Goal: Task Accomplishment & Management: Manage account settings

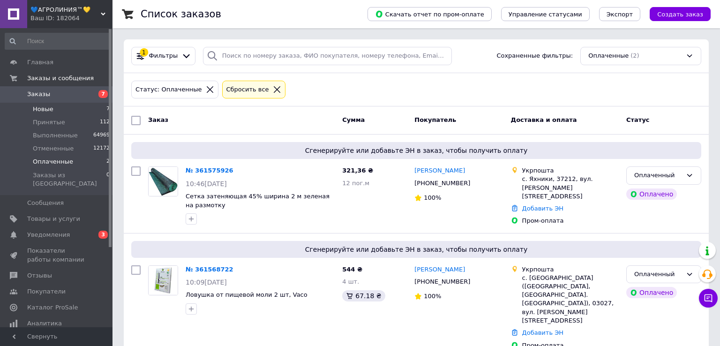
click at [99, 105] on li "Новые 7" at bounding box center [57, 109] width 115 height 13
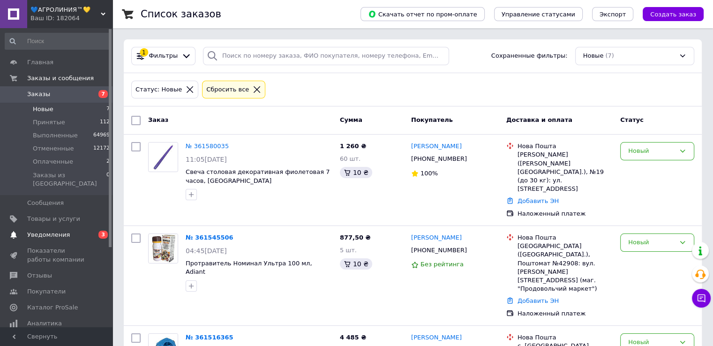
click at [48, 231] on span "Уведомления" at bounding box center [48, 235] width 43 height 8
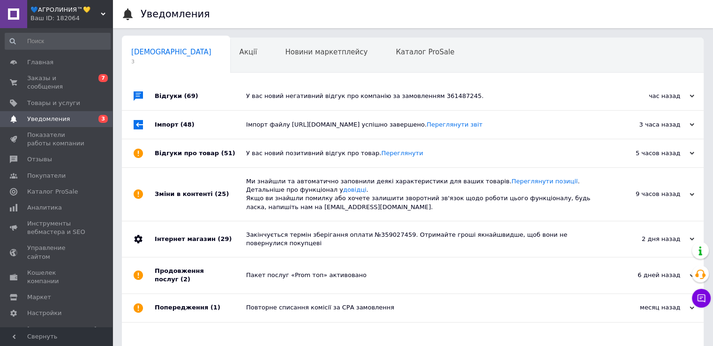
click at [285, 99] on div "У вас новий негативний відгук про компанію за замовленням 361487245." at bounding box center [423, 96] width 354 height 8
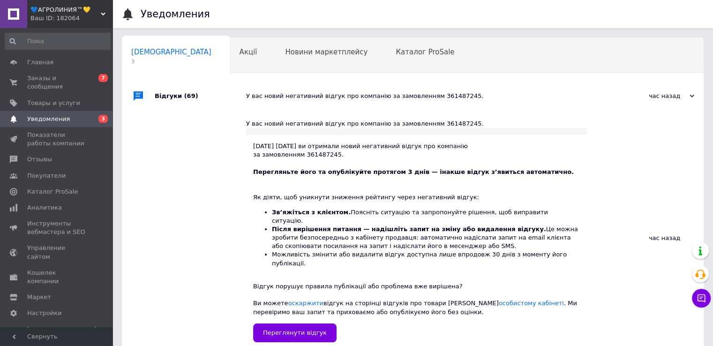
click at [285, 101] on div "У вас новий негативний відгук про компанію за замовленням 361487245." at bounding box center [423, 96] width 354 height 28
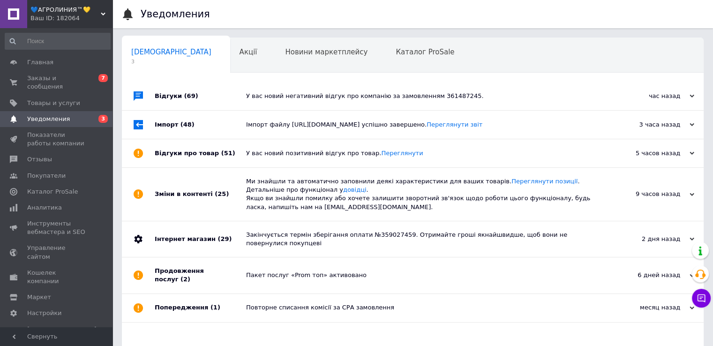
click at [297, 134] on div "Імпорт файлу http://ftp.agroline.od.ua/prom/price_prom.yml успішно завершено. П…" at bounding box center [423, 125] width 354 height 28
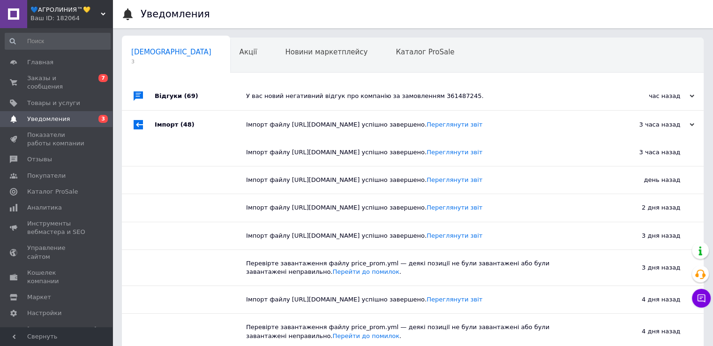
click at [297, 134] on div "Імпорт файлу http://ftp.agroline.od.ua/prom/price_prom.yml успішно завершено. П…" at bounding box center [423, 125] width 354 height 28
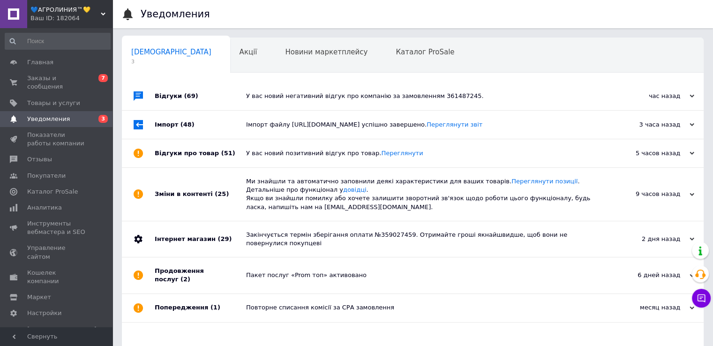
click at [285, 157] on div "У вас новий позитивний відгук про товар. Переглянути" at bounding box center [423, 153] width 354 height 8
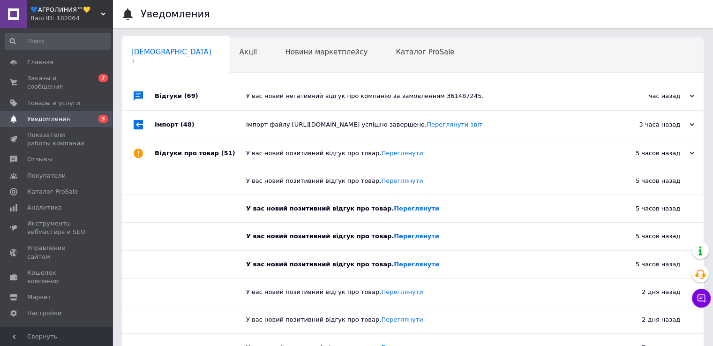
click at [285, 157] on div "У вас новий позитивний відгук про товар. Переглянути" at bounding box center [423, 153] width 354 height 8
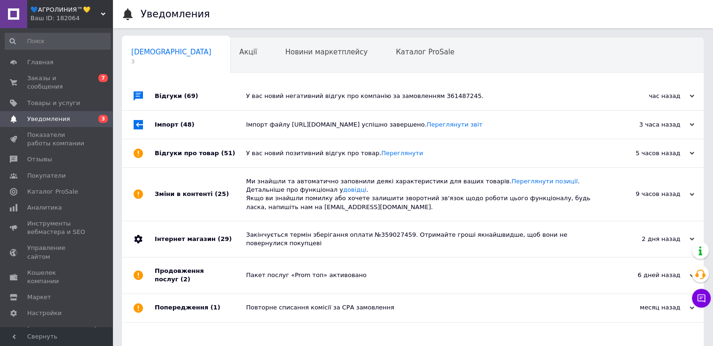
click at [286, 195] on div "Ми знайшли та автоматично заповнили деякі характеристики для ваших товарів. Пер…" at bounding box center [423, 194] width 354 height 34
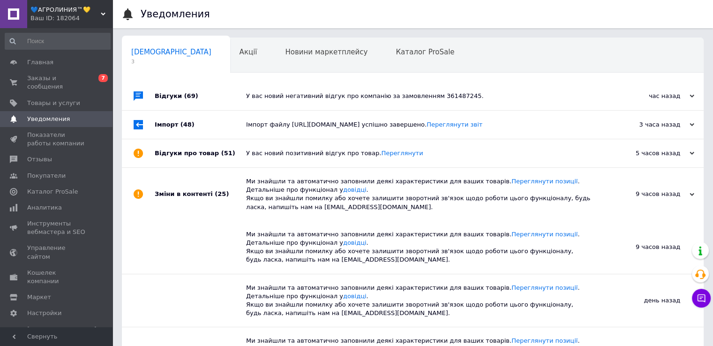
click at [286, 195] on div "Ми знайшли та автоматично заповнили деякі характеристики для ваших товарів. Пер…" at bounding box center [423, 194] width 354 height 34
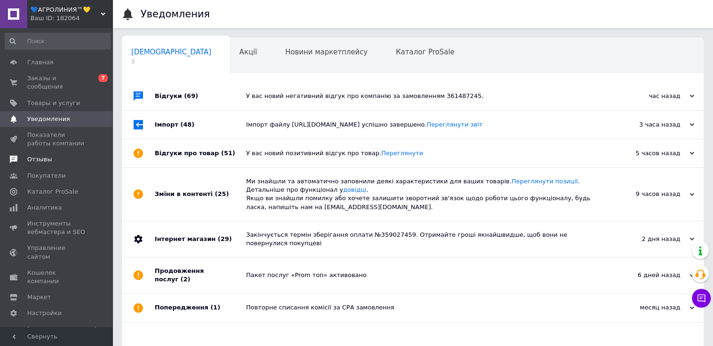
click at [22, 155] on span at bounding box center [13, 159] width 27 height 8
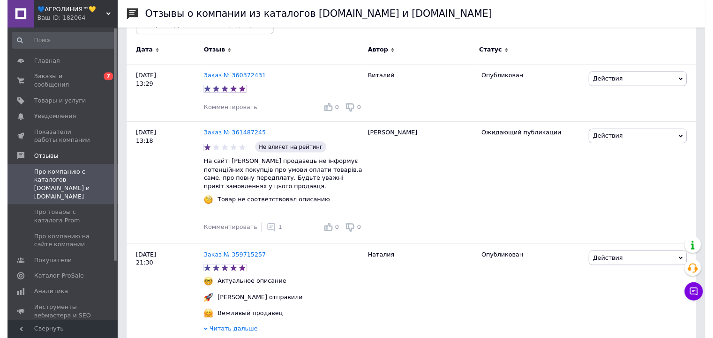
scroll to position [141, 0]
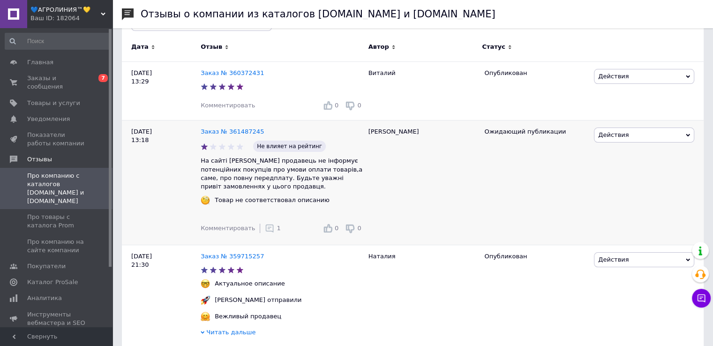
click at [265, 228] on icon at bounding box center [269, 228] width 9 height 9
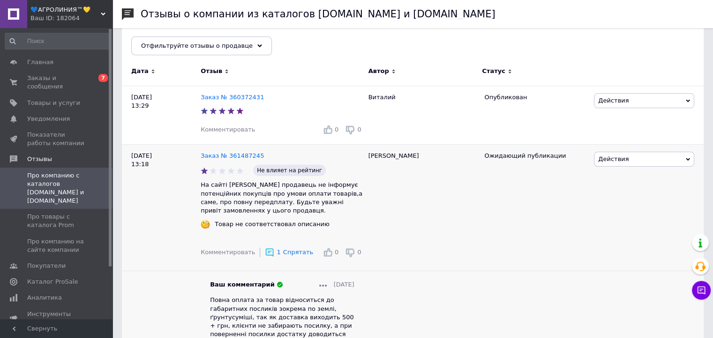
scroll to position [94, 0]
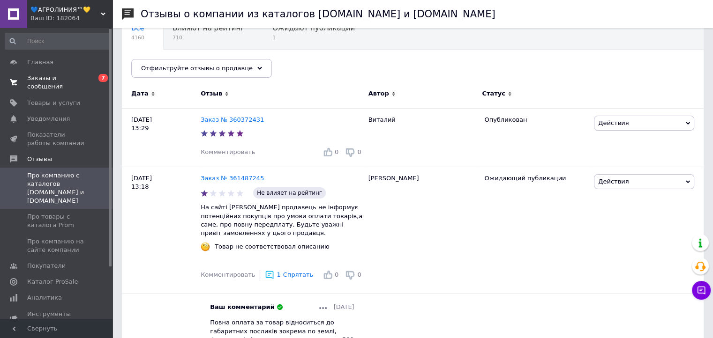
click at [63, 78] on span "Заказы и сообщения" at bounding box center [57, 82] width 60 height 17
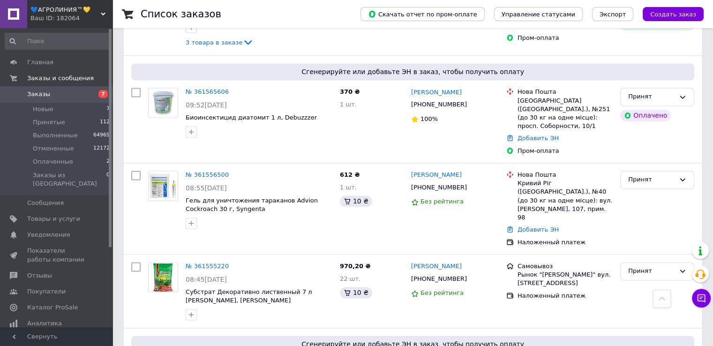
scroll to position [1594, 0]
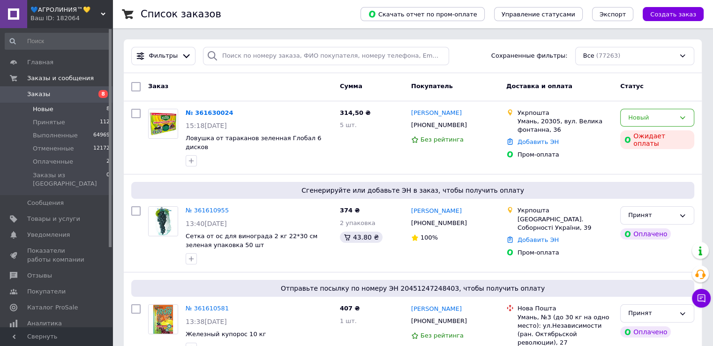
click at [72, 112] on li "Новые 8" at bounding box center [57, 109] width 115 height 13
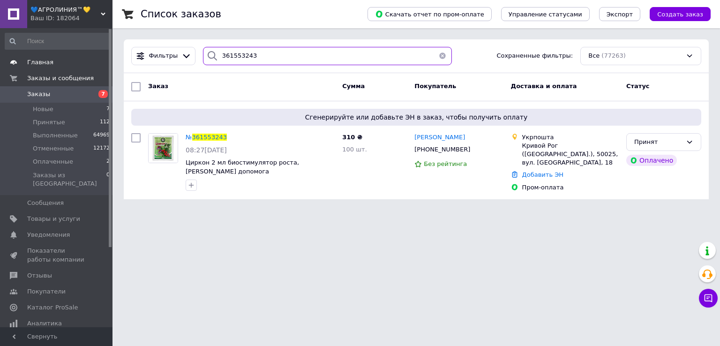
paste input "4408"
drag, startPoint x: 137, startPoint y: 55, endPoint x: 55, endPoint y: 55, distance: 81.6
click at [55, 55] on div "💙АГРОЛИНИЯ™💛 Ваш ID: 182064 Сайт 💙АГРОЛИНИЯ™💛 Кабинет покупателя Проверить сост…" at bounding box center [360, 105] width 720 height 211
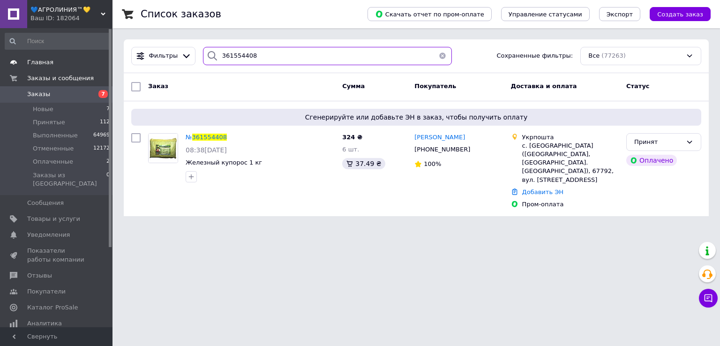
paste input "1845"
drag, startPoint x: 270, startPoint y: 50, endPoint x: 44, endPoint y: 57, distance: 226.1
click at [44, 57] on div "💙АГРОЛИНИЯ™💛 Ваш ID: 182064 Сайт 💙АГРОЛИНИЯ™💛 Кабинет покупателя Проверить сост…" at bounding box center [360, 113] width 720 height 227
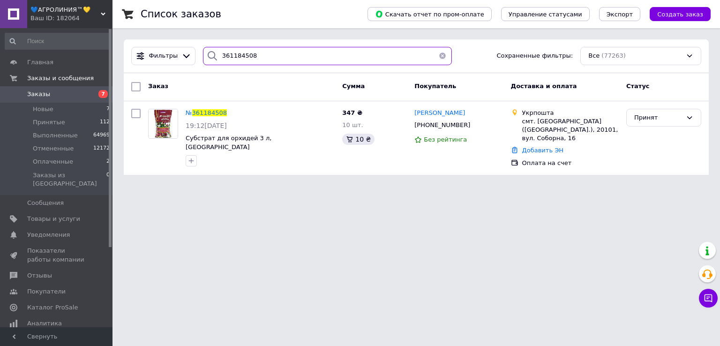
paste input "610955"
drag, startPoint x: 257, startPoint y: 62, endPoint x: 124, endPoint y: 62, distance: 133.1
click at [124, 62] on div "Фильтры 361184508 Сохраненные фильтры: Все (77263)" at bounding box center [416, 56] width 585 height 34
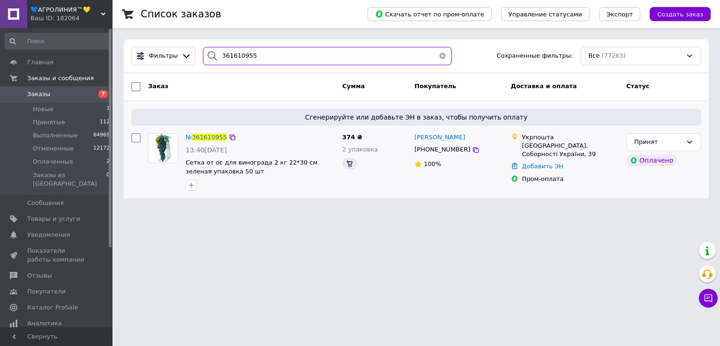
type input "361610955"
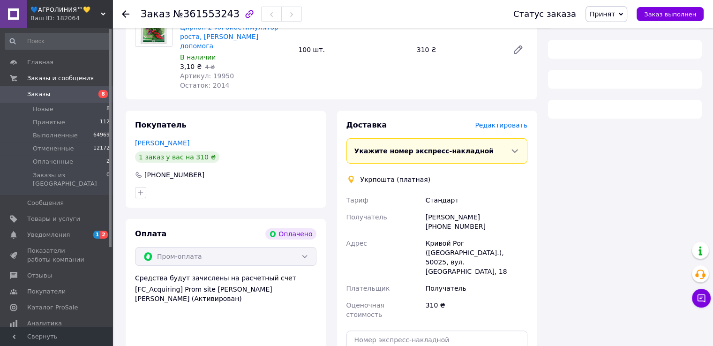
scroll to position [128, 0]
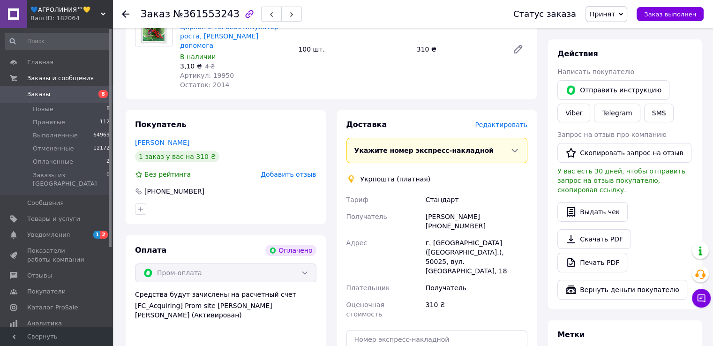
drag, startPoint x: 424, startPoint y: 209, endPoint x: 472, endPoint y: 220, distance: 49.1
click at [472, 220] on div "Катерина Постнова +380677559377" at bounding box center [476, 221] width 105 height 26
copy div "Катерина Постнова +380677559377"
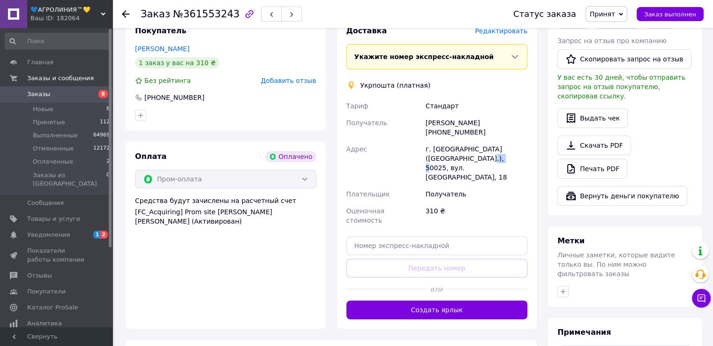
drag, startPoint x: 444, startPoint y: 149, endPoint x: 459, endPoint y: 149, distance: 15.0
click at [459, 149] on div "г. Кривой Рог (Днепропетровская обл.), 50025, вул. Алмазна, 18" at bounding box center [476, 163] width 105 height 45
copy div "50025"
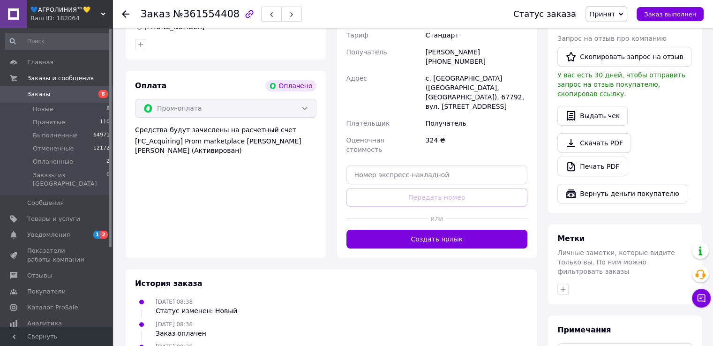
scroll to position [281, 0]
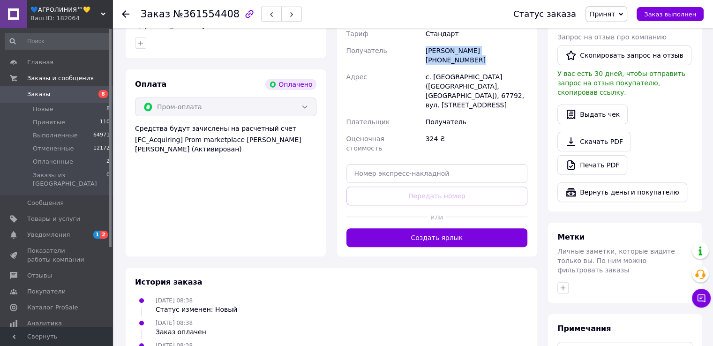
drag, startPoint x: 425, startPoint y: 51, endPoint x: 514, endPoint y: 115, distance: 109.7
click at [521, 54] on div "[PERSON_NAME] [PHONE_NUMBER]" at bounding box center [476, 55] width 105 height 26
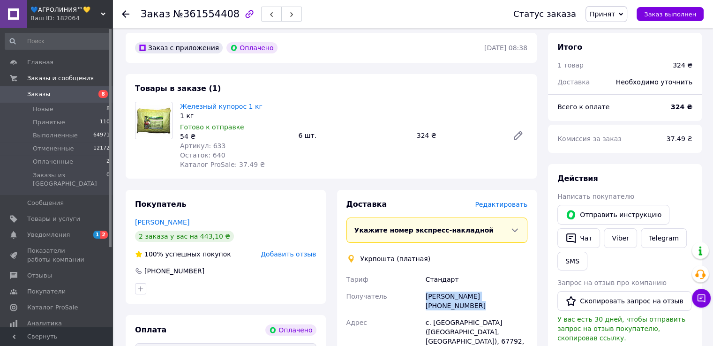
scroll to position [94, 0]
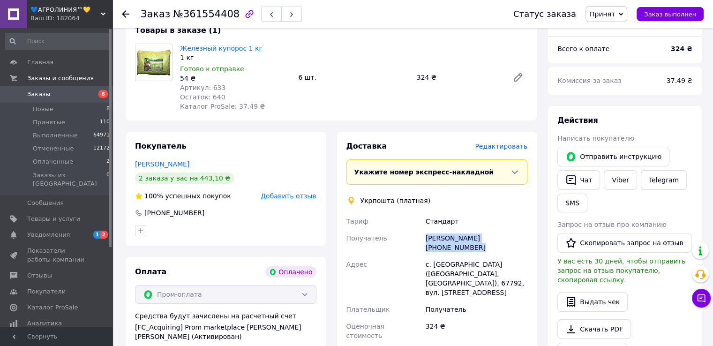
copy div "[PERSON_NAME] [PHONE_NUMBER]"
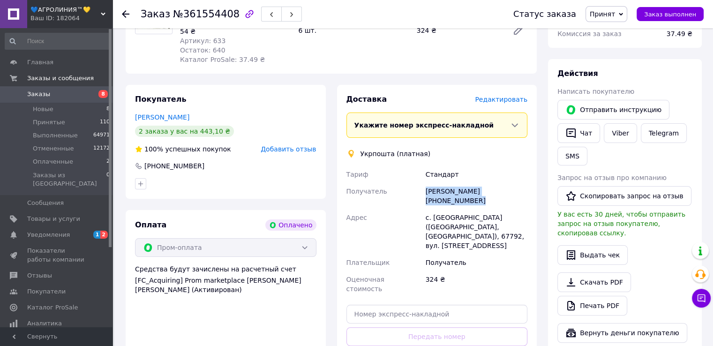
scroll to position [234, 0]
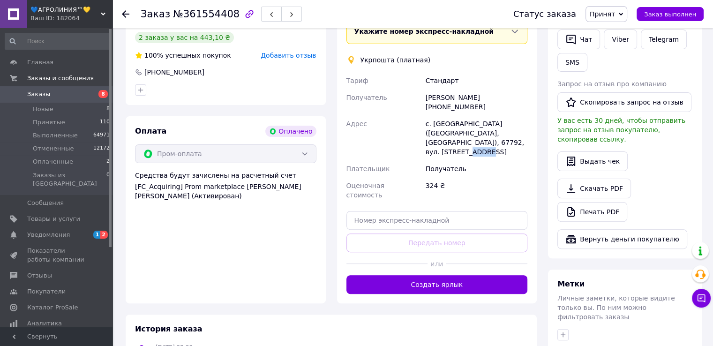
drag, startPoint x: 501, startPoint y: 132, endPoint x: 516, endPoint y: 133, distance: 15.0
click at [516, 133] on div "с. Приморское (Одесская обл., Белгород-Днестровский р-н. Сергиевська сельсовет)…" at bounding box center [476, 137] width 105 height 45
copy div "67792"
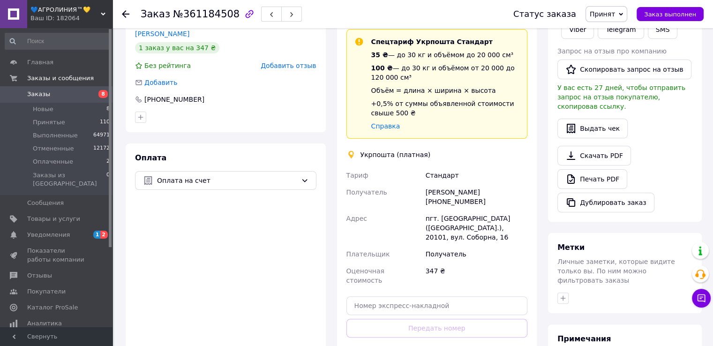
scroll to position [311, 0]
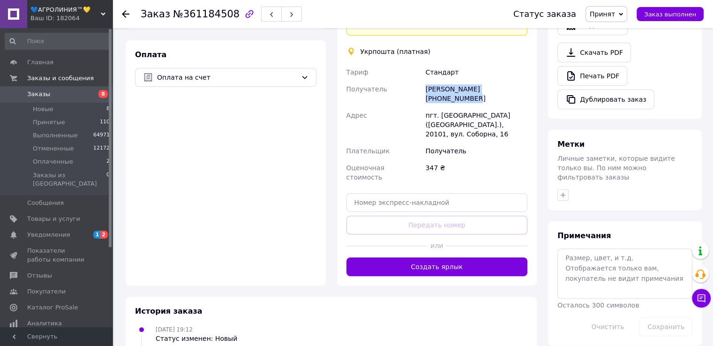
drag, startPoint x: 426, startPoint y: 79, endPoint x: 520, endPoint y: 79, distance: 94.2
click at [520, 81] on div "[PERSON_NAME] [PHONE_NUMBER]" at bounding box center [476, 94] width 105 height 26
copy div "[PERSON_NAME] [PHONE_NUMBER]"
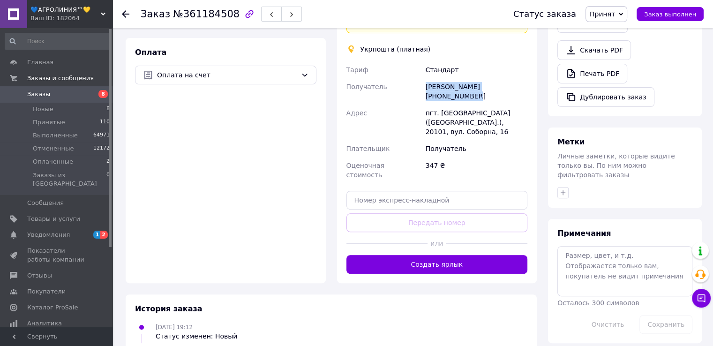
scroll to position [314, 0]
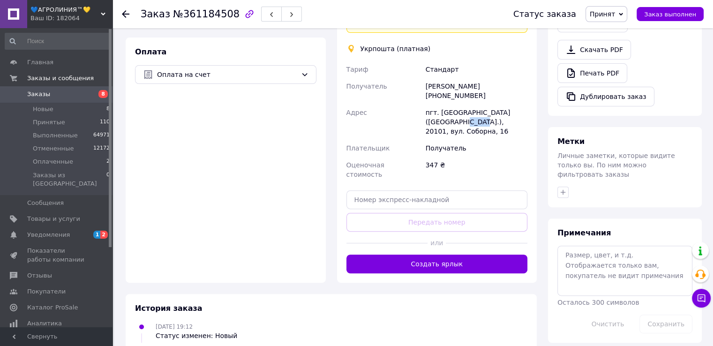
drag, startPoint x: 426, startPoint y: 102, endPoint x: 441, endPoint y: 100, distance: 15.6
click at [441, 104] on div "пгт. [GEOGRAPHIC_DATA] ([GEOGRAPHIC_DATA].), 20101, вул. Соборна, 16" at bounding box center [476, 122] width 105 height 36
copy div "20101"
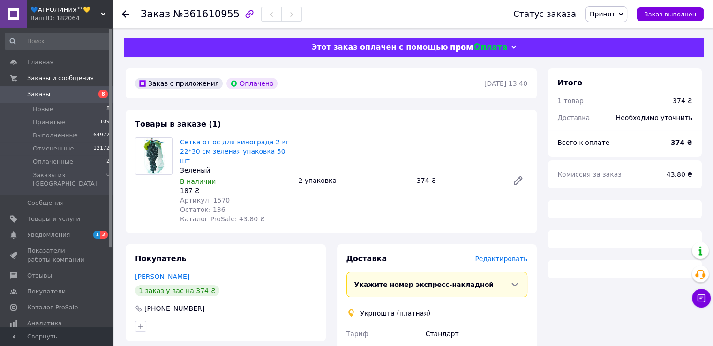
scroll to position [180, 0]
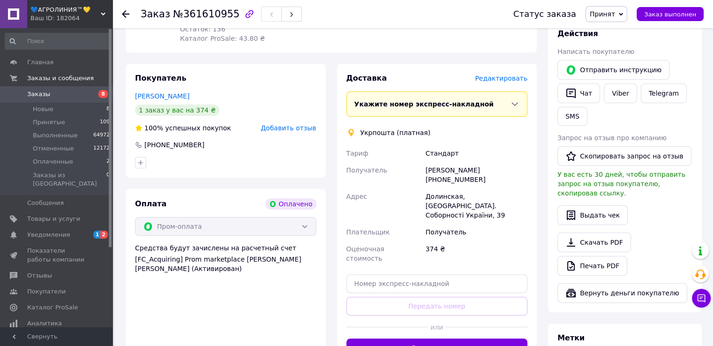
drag, startPoint x: 425, startPoint y: 160, endPoint x: 476, endPoint y: 171, distance: 52.7
click at [476, 171] on div "[PERSON_NAME] [PHONE_NUMBER]" at bounding box center [476, 175] width 105 height 26
copy div "[PERSON_NAME] [PHONE_NUMBER]"
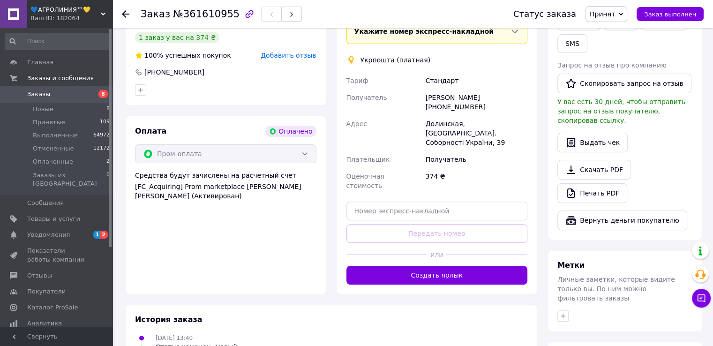
scroll to position [274, 0]
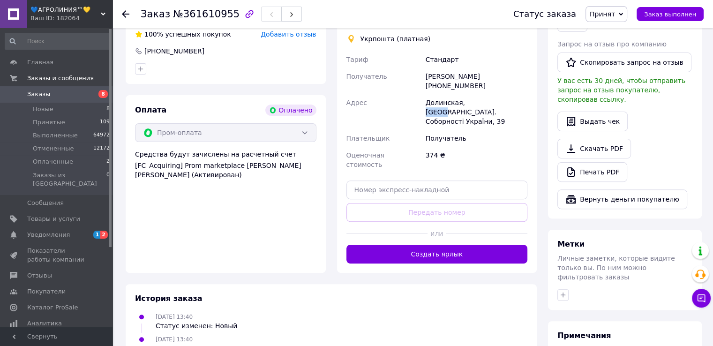
drag, startPoint x: 461, startPoint y: 94, endPoint x: 478, endPoint y: 90, distance: 16.8
click at [478, 94] on div "Долинская, [GEOGRAPHIC_DATA]. Соборності України, 39" at bounding box center [476, 112] width 105 height 36
copy div "28500"
